Goal: Find specific page/section: Find specific page/section

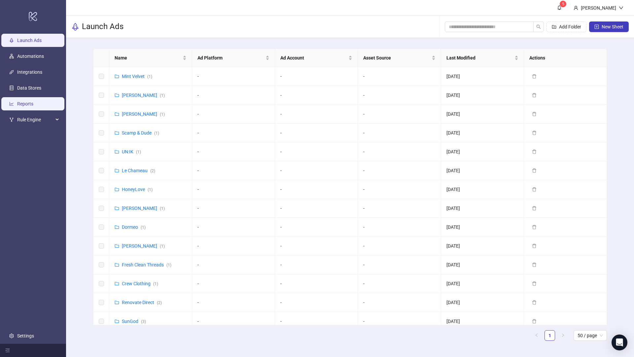
click at [17, 104] on link "Reports" at bounding box center [25, 103] width 16 height 5
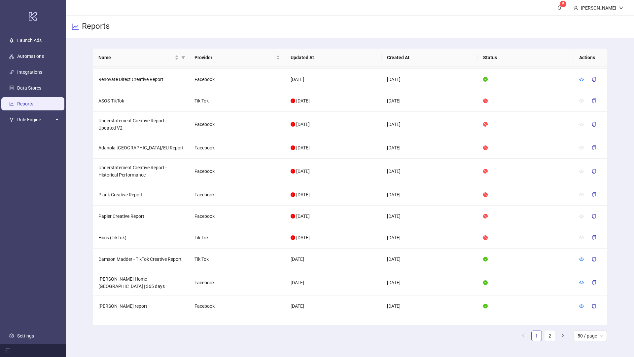
scroll to position [376, 0]
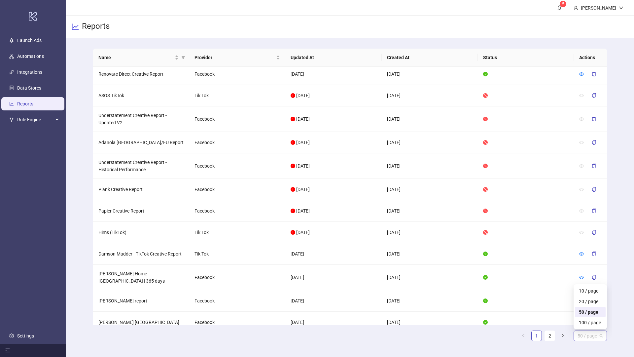
click at [593, 335] on span "50 / page" at bounding box center [590, 336] width 25 height 10
click at [590, 320] on div "100 / page" at bounding box center [590, 322] width 23 height 7
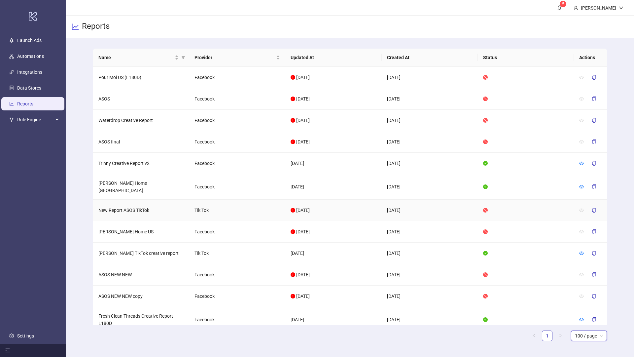
scroll to position [42, 0]
click at [582, 186] on icon "eye" at bounding box center [581, 188] width 5 height 5
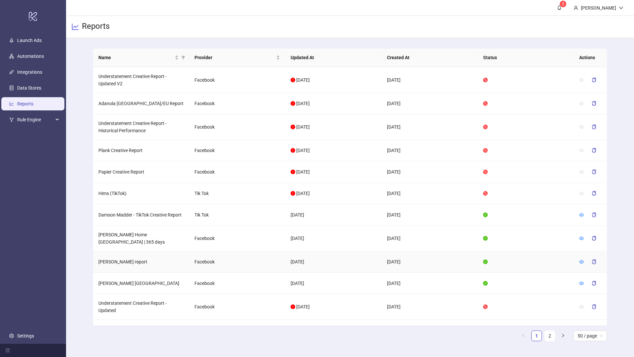
scroll to position [445, 0]
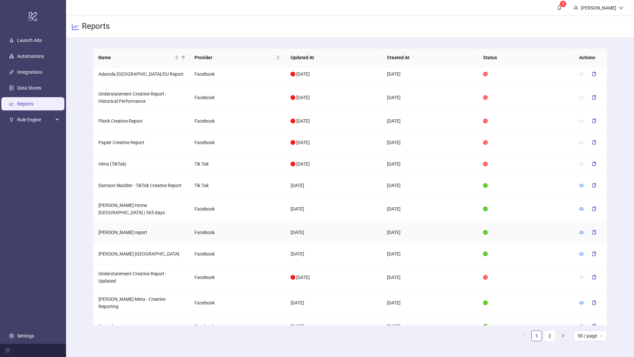
click at [122, 225] on td "[PERSON_NAME] report" at bounding box center [141, 232] width 96 height 21
click at [584, 227] on div at bounding box center [590, 232] width 22 height 11
click at [580, 230] on icon "eye" at bounding box center [581, 232] width 5 height 5
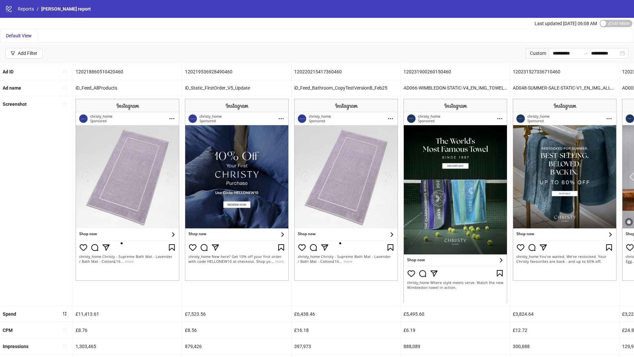
click at [170, 176] on img at bounding box center [128, 190] width 104 height 182
click at [168, 177] on img at bounding box center [128, 190] width 104 height 182
click at [18, 97] on div "Screenshot" at bounding box center [36, 104] width 73 height 16
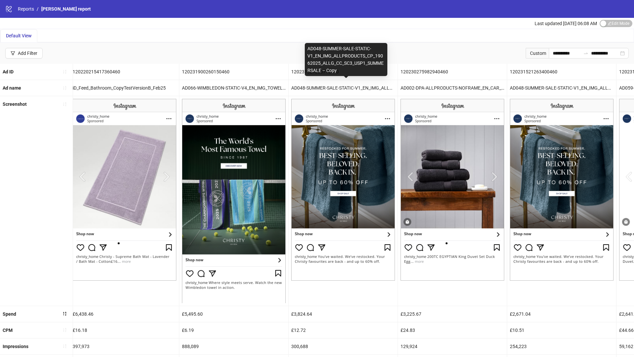
scroll to position [0, 226]
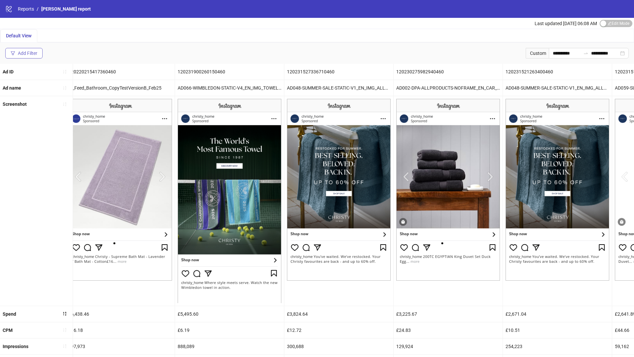
click at [17, 53] on button "Add Filter" at bounding box center [23, 53] width 37 height 11
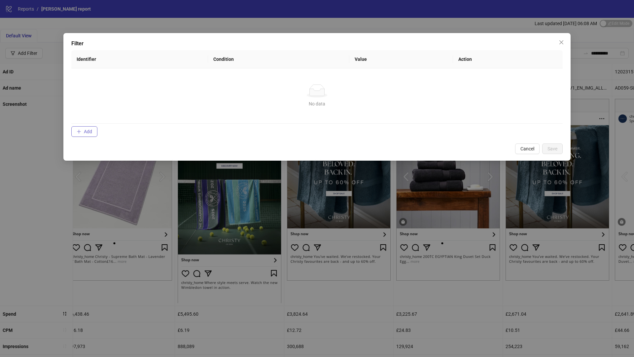
click at [78, 131] on icon "plus" at bounding box center [79, 131] width 5 height 5
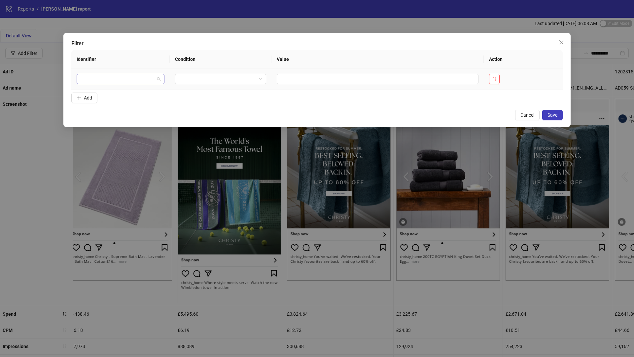
click at [139, 79] on input "search" at bounding box center [118, 79] width 74 height 10
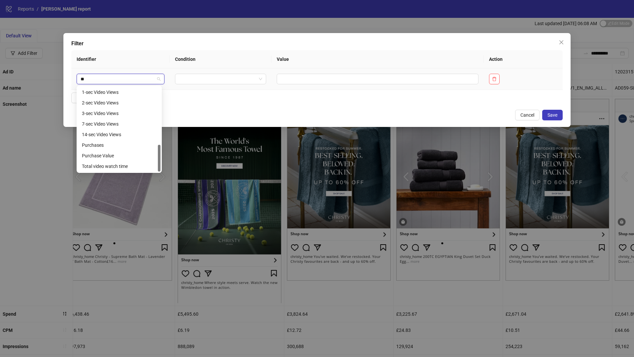
scroll to position [0, 0]
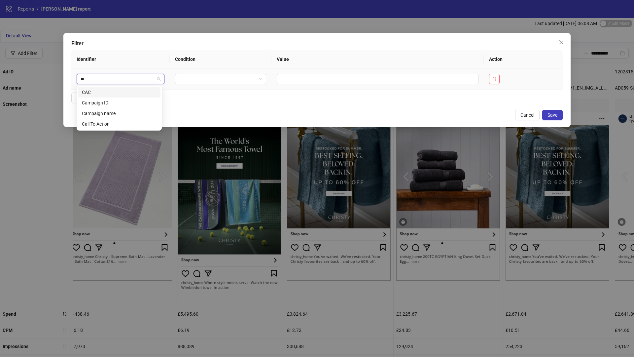
type input "***"
click at [119, 106] on div "Campaign name" at bounding box center [119, 102] width 75 height 7
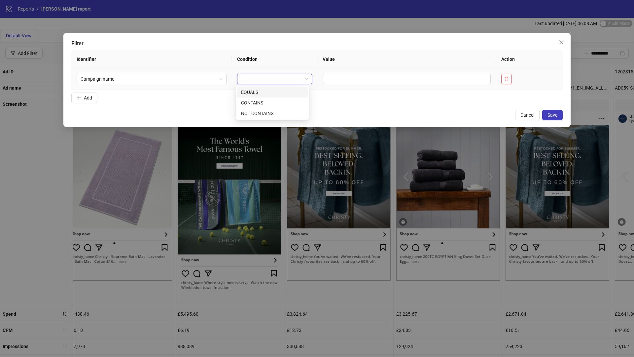
click at [273, 78] on input "search" at bounding box center [271, 79] width 61 height 10
click at [260, 99] on div "CONTAINS" at bounding box center [272, 102] width 63 height 7
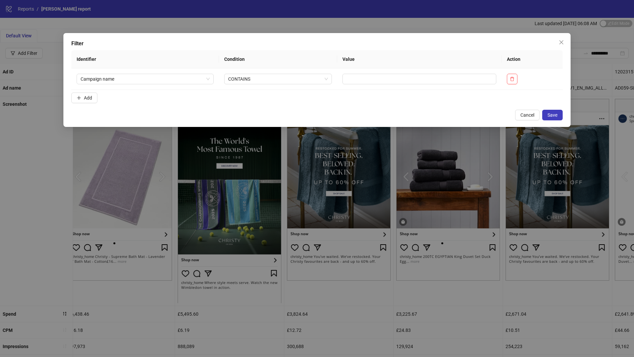
click at [347, 94] on form "Identifier Condition Value Action Campaign name CONTAINS Add" at bounding box center [316, 77] width 491 height 55
click at [354, 86] on td at bounding box center [419, 78] width 164 height 21
click at [358, 74] on input "text" at bounding box center [419, 79] width 154 height 11
click at [358, 80] on input "text" at bounding box center [419, 79] width 154 height 11
type input "****"
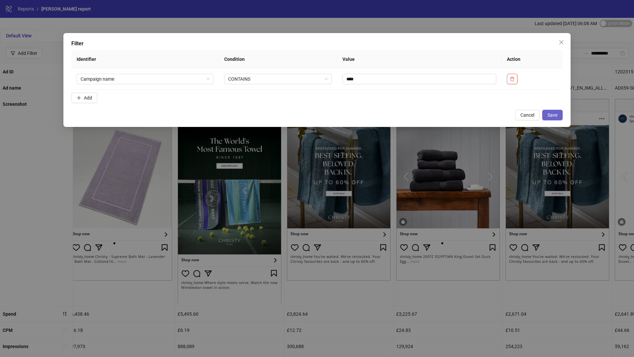
click at [548, 113] on span "Save" at bounding box center [553, 114] width 10 height 5
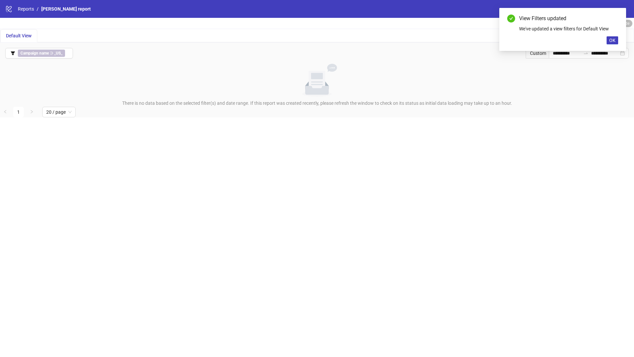
click at [64, 61] on div "**********" at bounding box center [317, 53] width 634 height 21
click at [59, 46] on div "**********" at bounding box center [317, 53] width 634 height 21
click at [36, 39] on div "Default View" at bounding box center [18, 35] width 37 height 13
click at [31, 11] on link "Reports" at bounding box center [26, 8] width 19 height 7
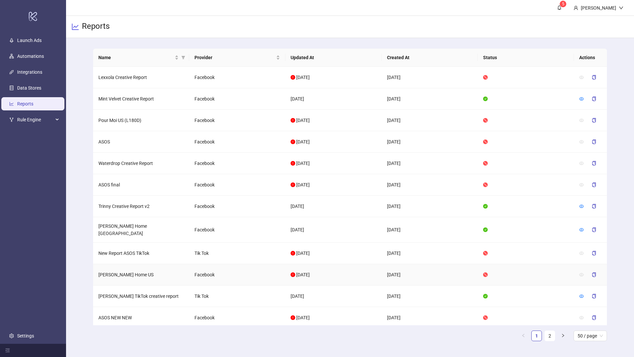
click at [114, 270] on td "[PERSON_NAME] Home US" at bounding box center [141, 274] width 96 height 21
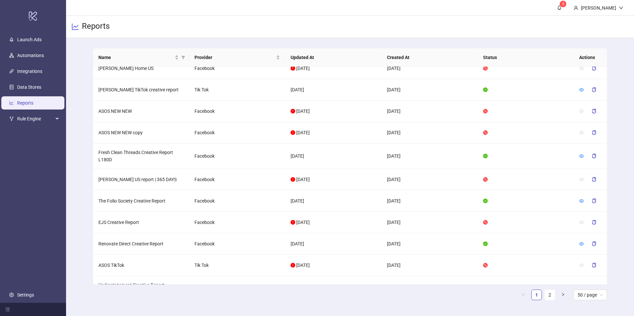
scroll to position [472, 0]
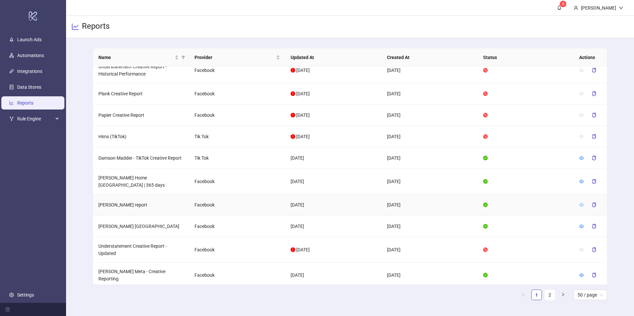
click at [583, 203] on icon "eye" at bounding box center [581, 205] width 5 height 5
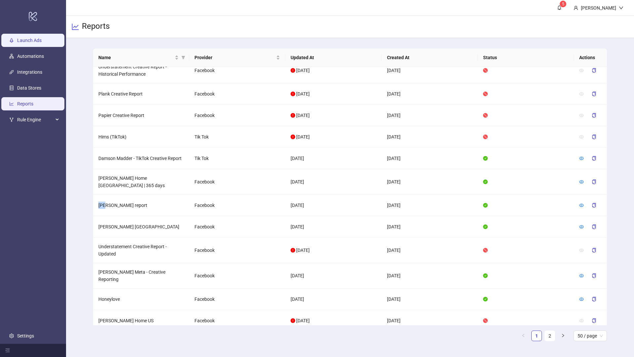
scroll to position [472, 0]
